Goal: Task Accomplishment & Management: Use online tool/utility

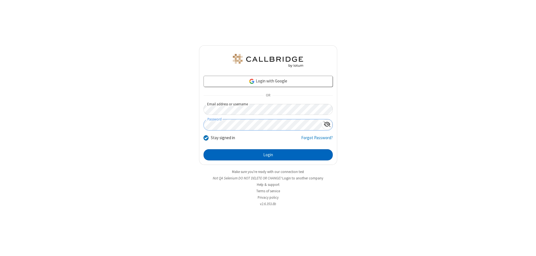
click at [268, 155] on button "Login" at bounding box center [268, 154] width 129 height 11
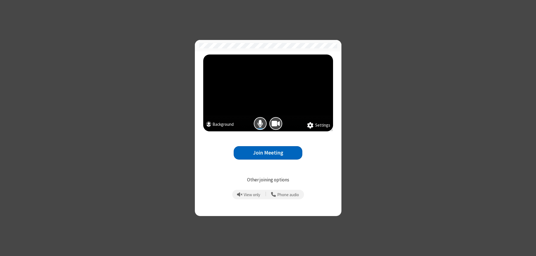
click at [268, 152] on button "Join Meeting" at bounding box center [268, 153] width 69 height 14
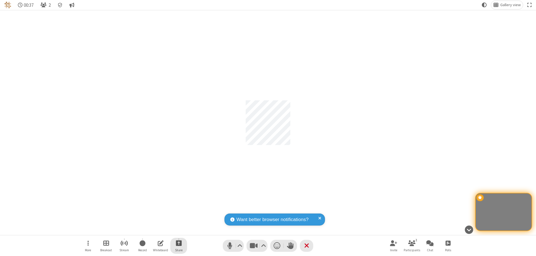
click at [178, 243] on span "Start sharing" at bounding box center [179, 243] width 6 height 7
click at [156, 229] on span "Share my screen" at bounding box center [156, 230] width 6 height 5
